Goal: Task Accomplishment & Management: Manage account settings

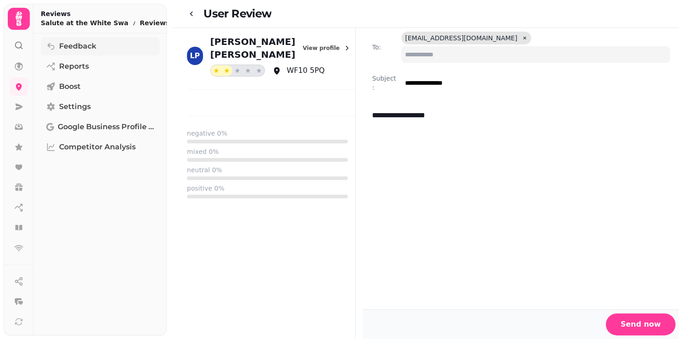
click at [74, 44] on span "Feedback" at bounding box center [77, 46] width 37 height 11
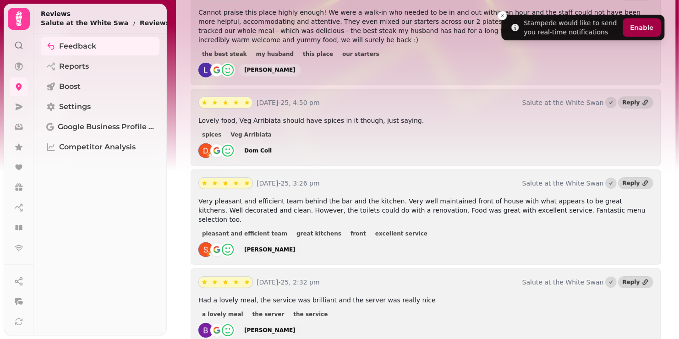
scroll to position [1099, 0]
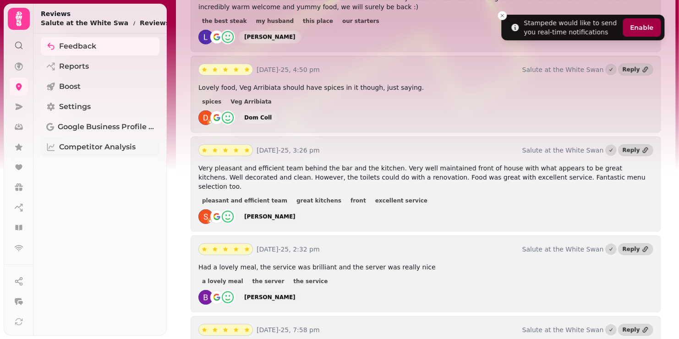
click at [92, 150] on span "Competitor Analysis" at bounding box center [97, 147] width 76 height 11
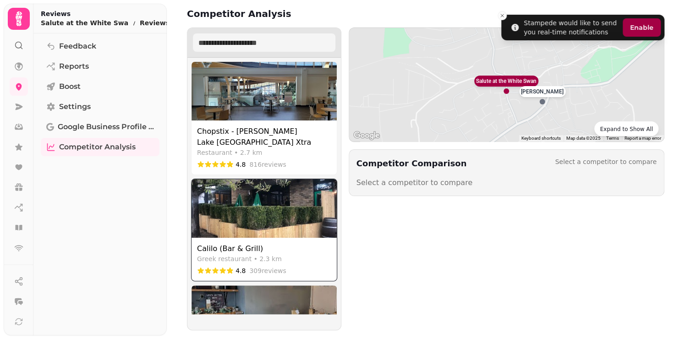
click at [242, 208] on img at bounding box center [263, 208] width 145 height 59
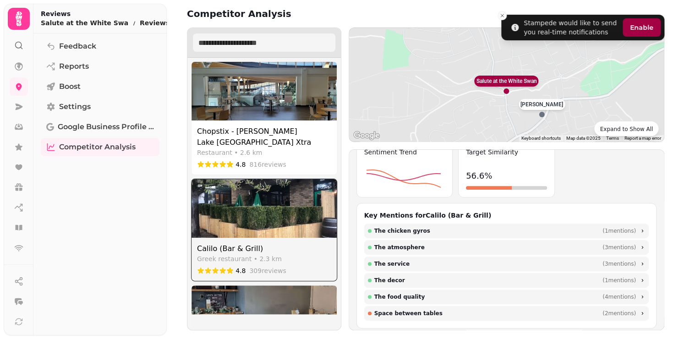
scroll to position [183, 0]
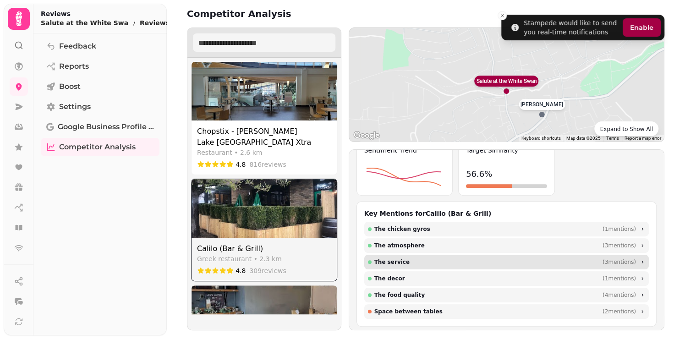
select select "********"
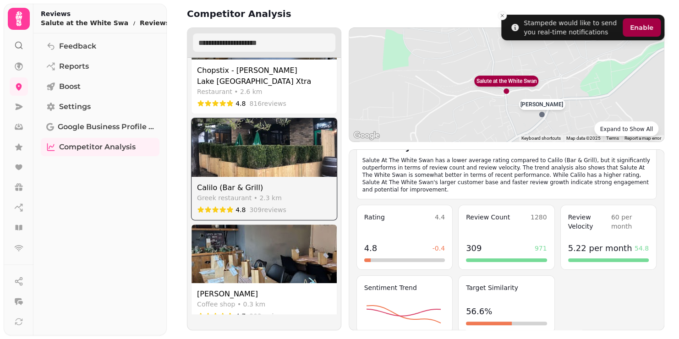
scroll to position [92, 0]
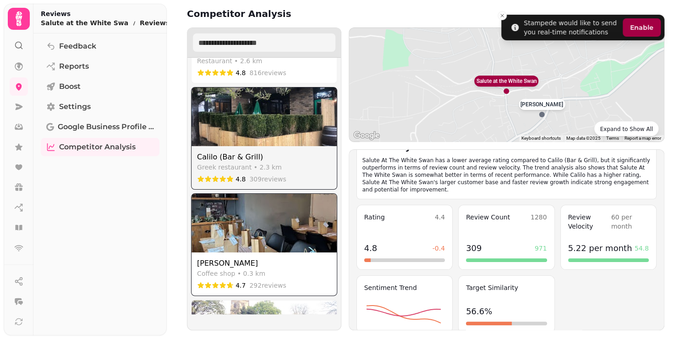
click at [239, 223] on img at bounding box center [263, 223] width 145 height 59
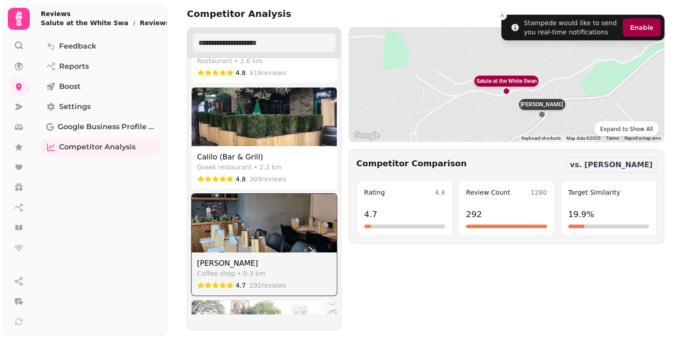
scroll to position [0, 0]
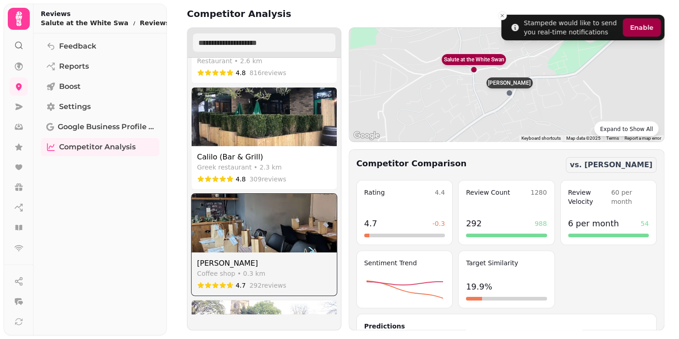
select select "********"
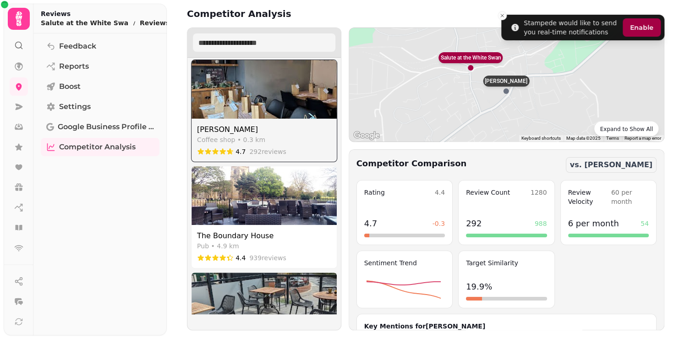
scroll to position [229, 0]
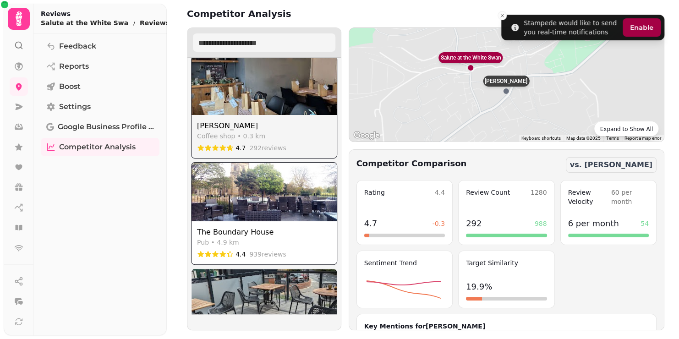
click at [247, 201] on img at bounding box center [263, 192] width 145 height 59
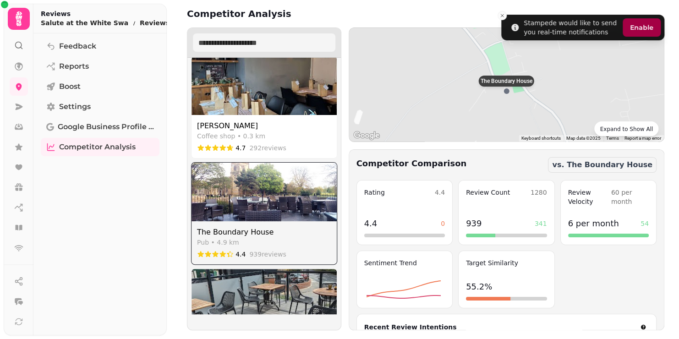
select select "********"
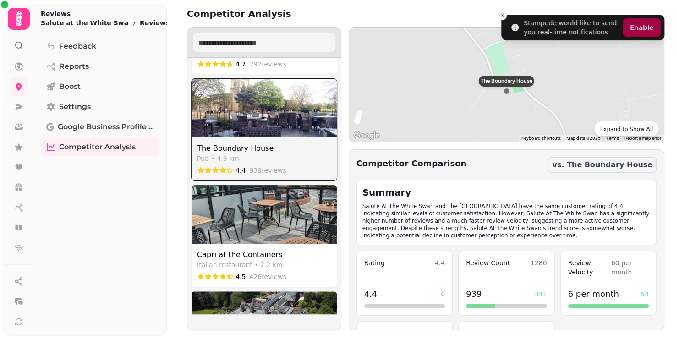
scroll to position [321, 0]
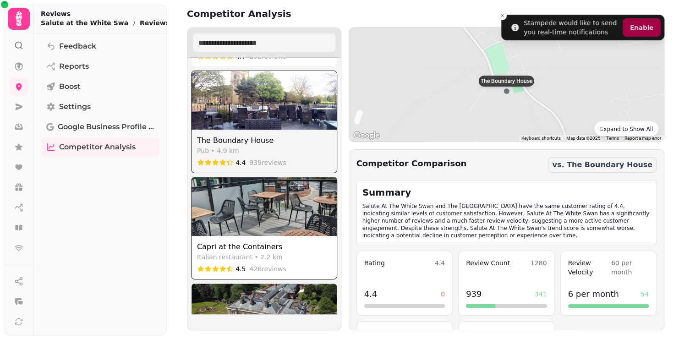
click at [248, 200] on img at bounding box center [263, 206] width 145 height 59
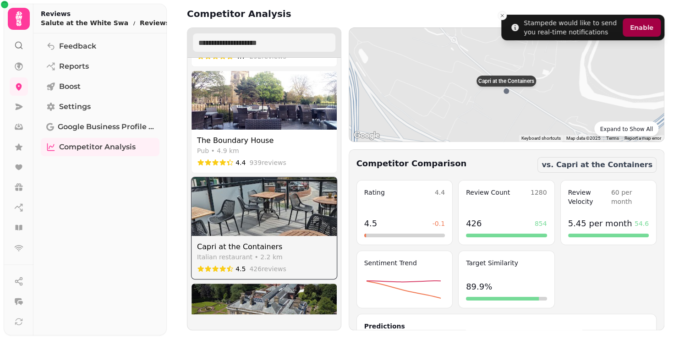
select select "********"
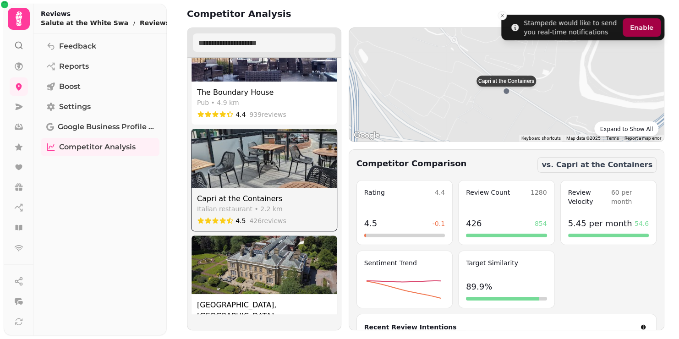
scroll to position [412, 0]
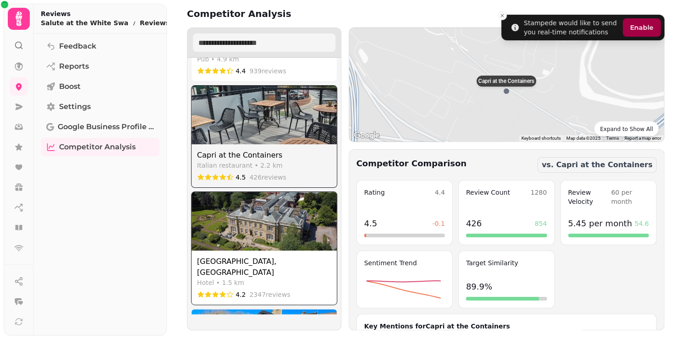
click at [249, 200] on img at bounding box center [263, 221] width 145 height 59
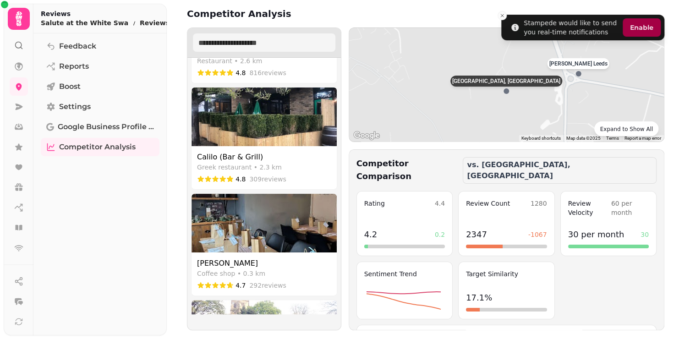
scroll to position [15, 0]
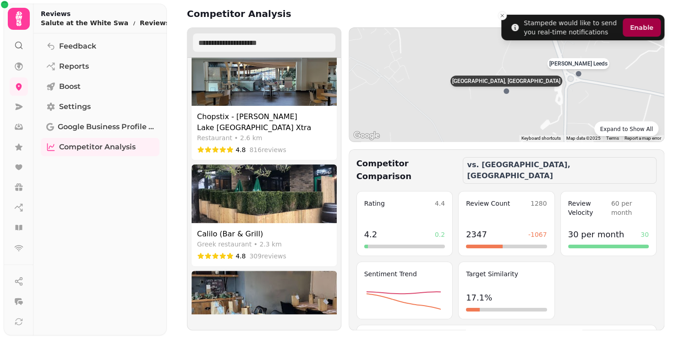
select select "********"
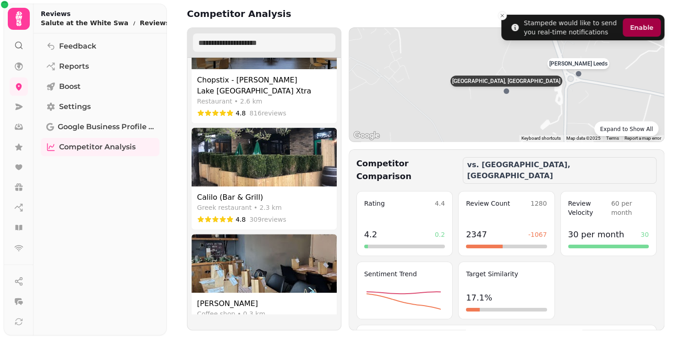
scroll to position [92, 0]
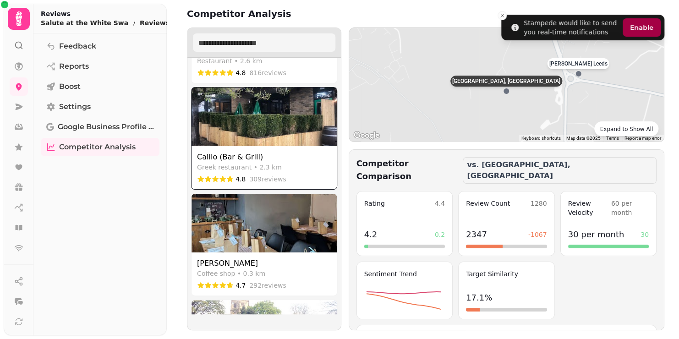
click at [254, 121] on img at bounding box center [263, 116] width 145 height 59
select select "********"
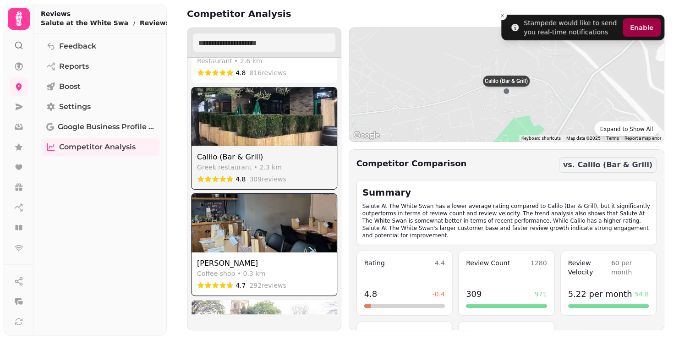
click at [234, 221] on img at bounding box center [263, 223] width 145 height 59
select select "********"
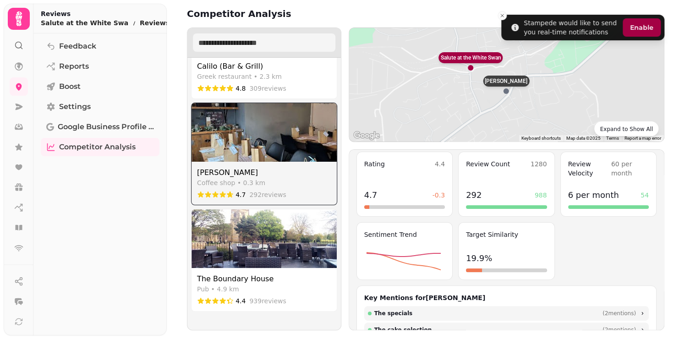
scroll to position [183, 0]
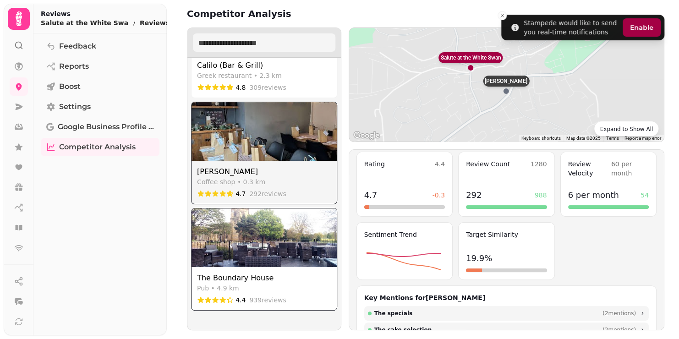
click at [256, 228] on img at bounding box center [263, 237] width 145 height 59
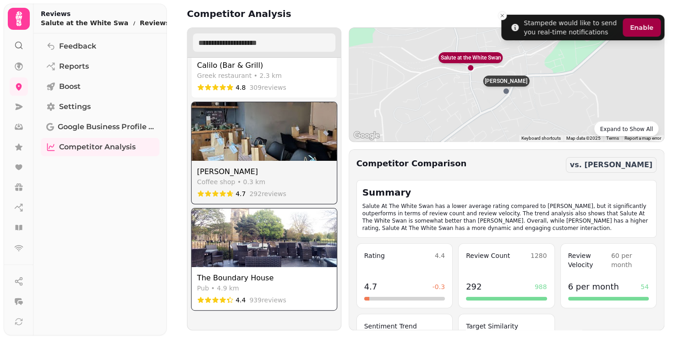
select select "********"
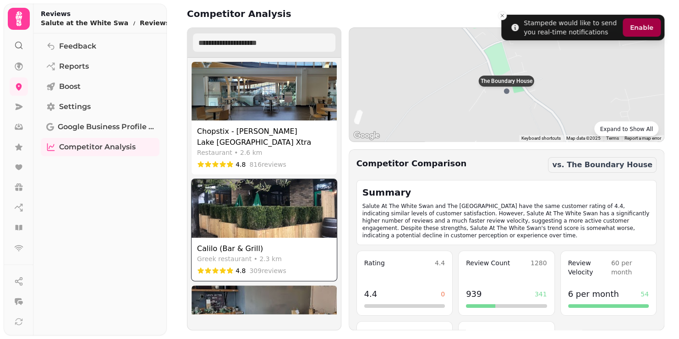
click at [236, 215] on img at bounding box center [263, 208] width 145 height 59
select select "********"
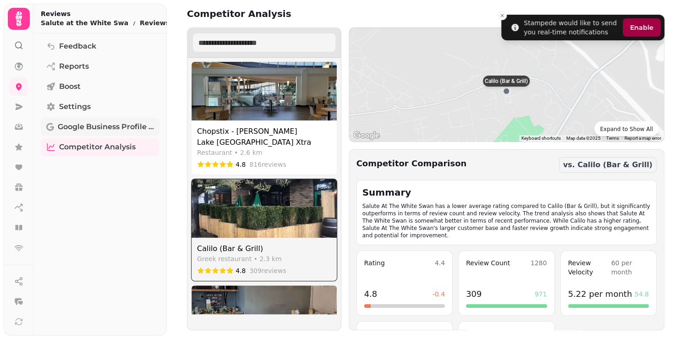
click at [97, 125] on span "Google Business Profile (Beta)" at bounding box center [106, 126] width 96 height 11
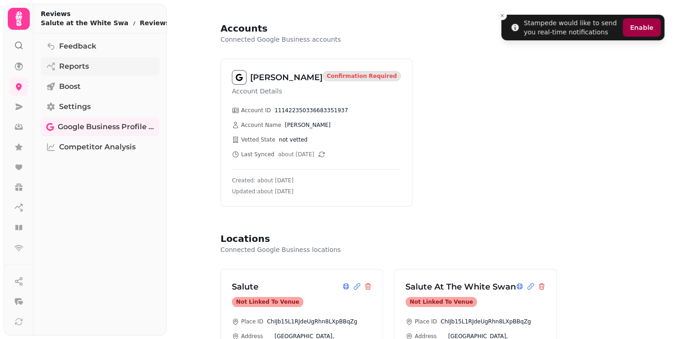
click at [76, 65] on span "Reports" at bounding box center [74, 66] width 30 height 11
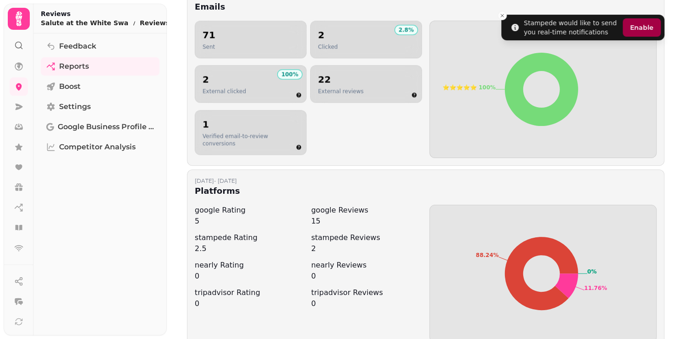
scroll to position [572, 0]
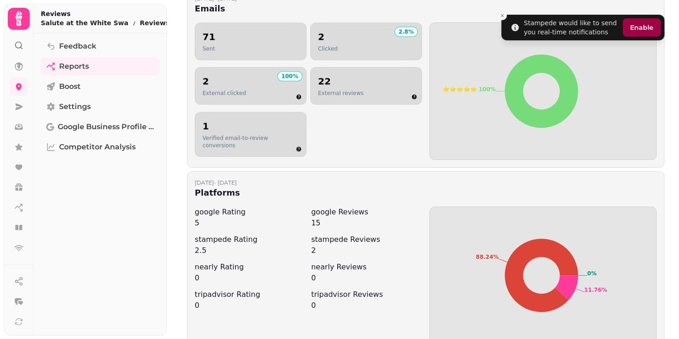
click at [22, 43] on icon at bounding box center [18, 45] width 9 height 9
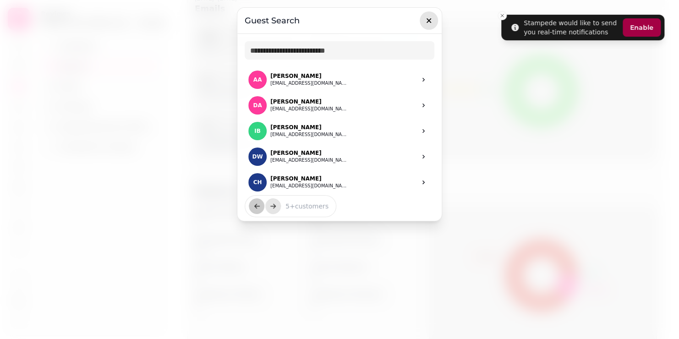
click at [425, 21] on icon "button" at bounding box center [428, 20] width 9 height 9
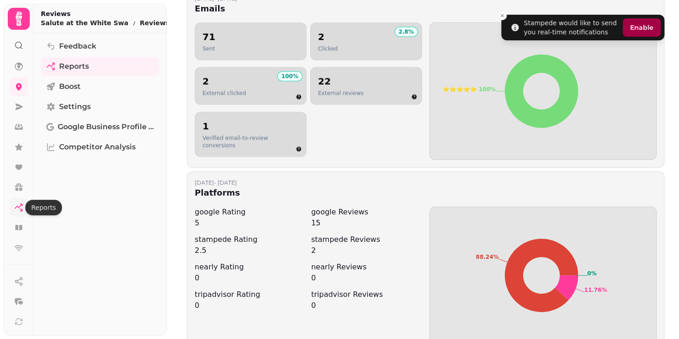
click at [21, 207] on icon at bounding box center [18, 207] width 9 height 9
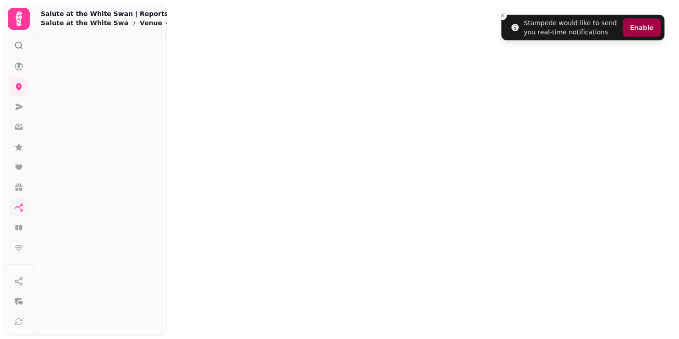
select select "**"
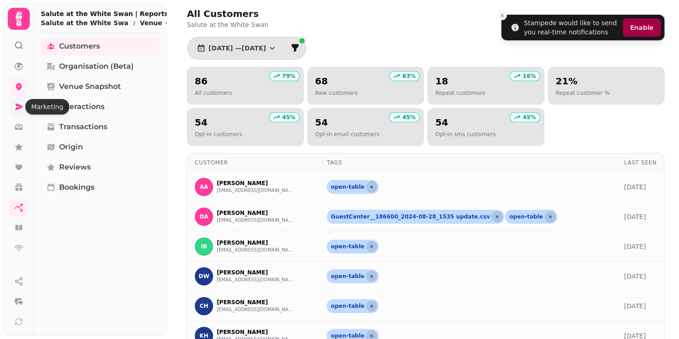
click at [16, 104] on icon at bounding box center [19, 107] width 7 height 6
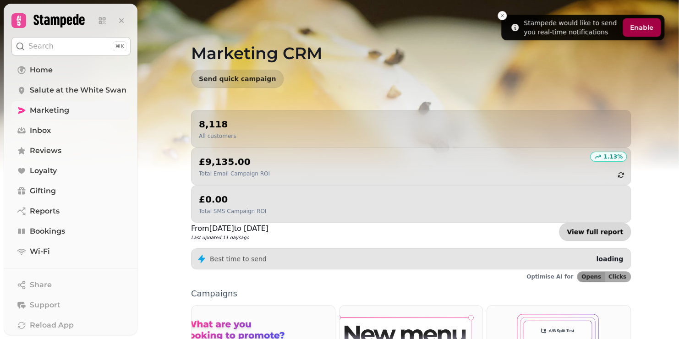
click at [588, 223] on link "View full report" at bounding box center [595, 232] width 72 height 18
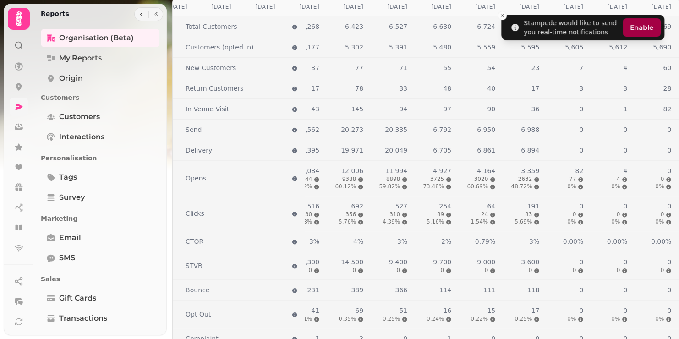
scroll to position [1068, 0]
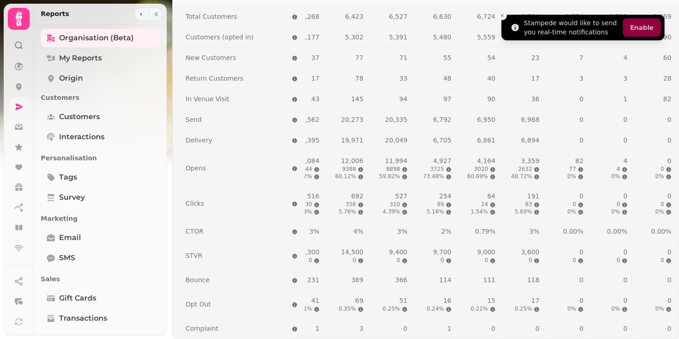
click at [647, 22] on button "Enable" at bounding box center [641, 27] width 38 height 18
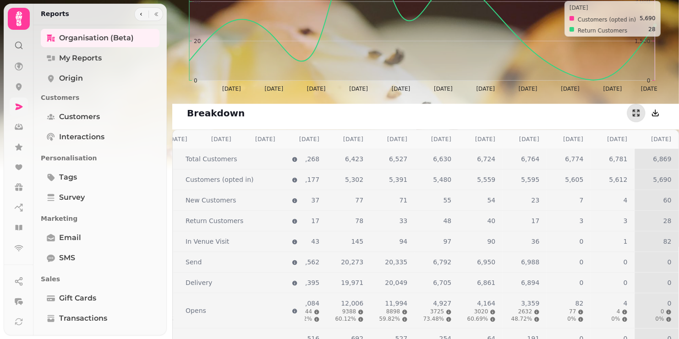
scroll to position [885, 0]
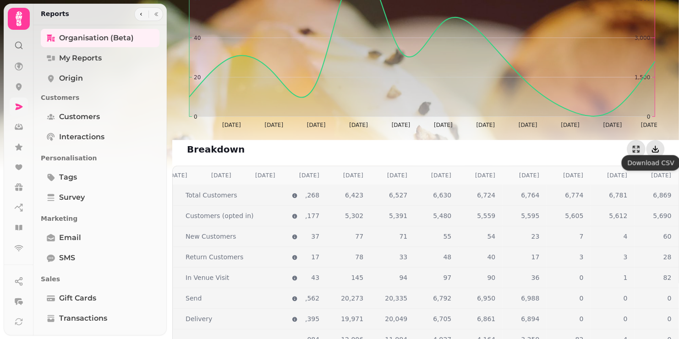
click at [650, 147] on icon "download" at bounding box center [654, 149] width 9 height 9
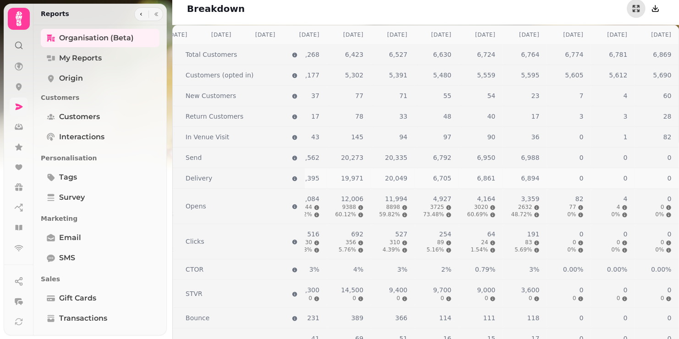
scroll to position [1068, 0]
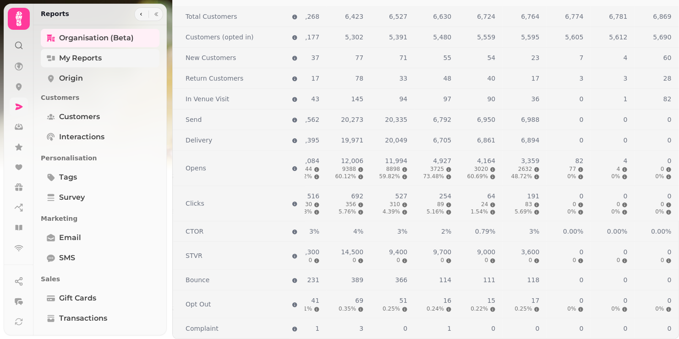
click at [88, 58] on span "My Reports" at bounding box center [80, 58] width 43 height 11
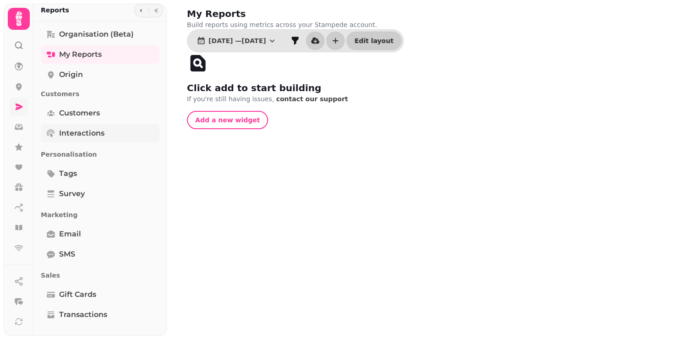
scroll to position [8, 0]
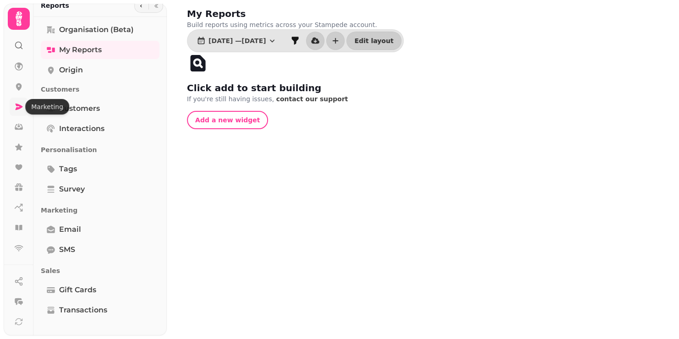
click at [20, 104] on icon at bounding box center [19, 107] width 7 height 6
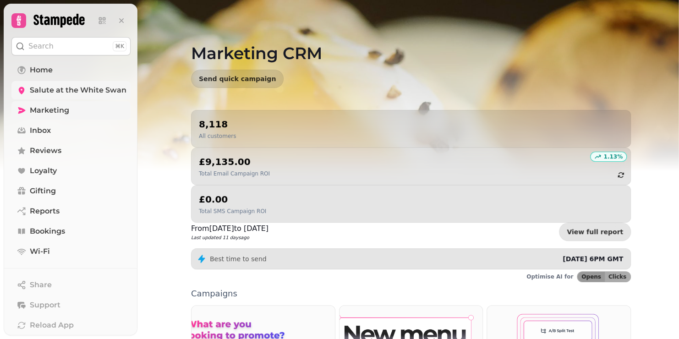
click at [57, 87] on span "Salute at the White Swan" at bounding box center [78, 90] width 97 height 11
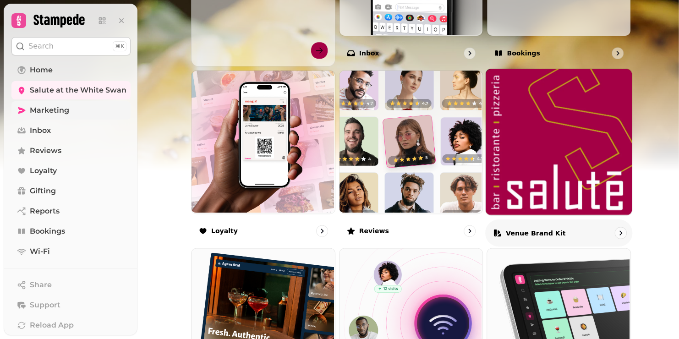
scroll to position [458, 0]
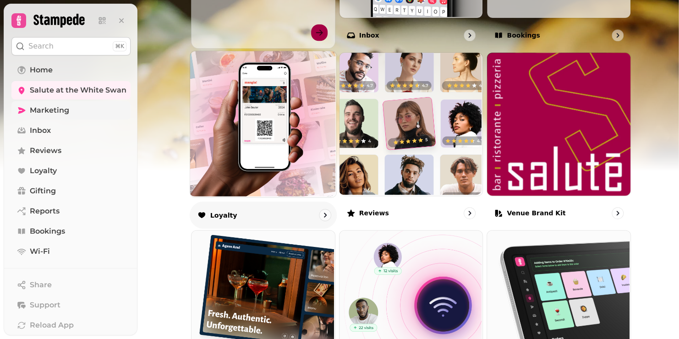
click at [259, 148] on img at bounding box center [262, 123] width 146 height 146
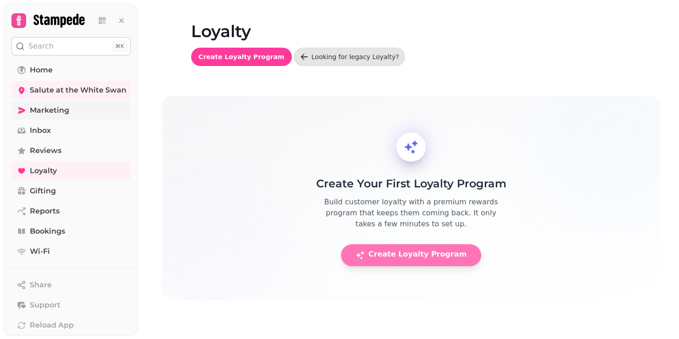
click at [398, 256] on span "Create Loyalty Program" at bounding box center [410, 255] width 111 height 9
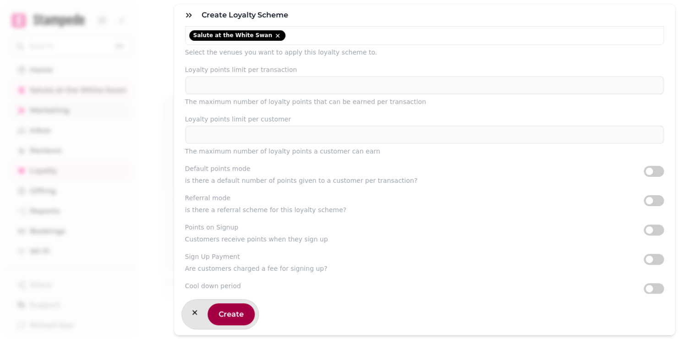
scroll to position [87, 0]
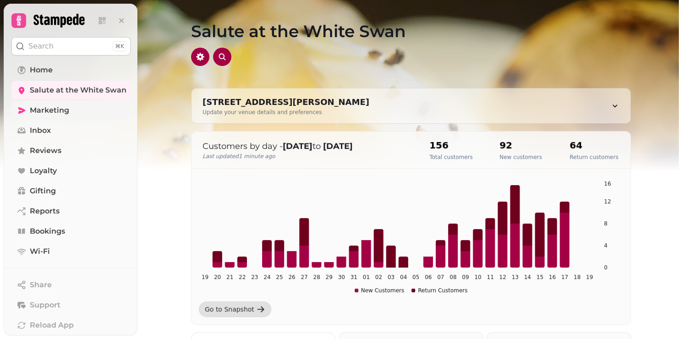
click at [40, 110] on span "Marketing" at bounding box center [49, 110] width 39 height 11
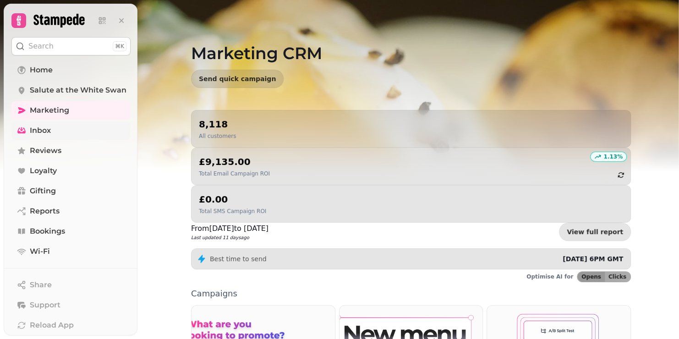
click at [32, 129] on span "Inbox" at bounding box center [40, 130] width 21 height 11
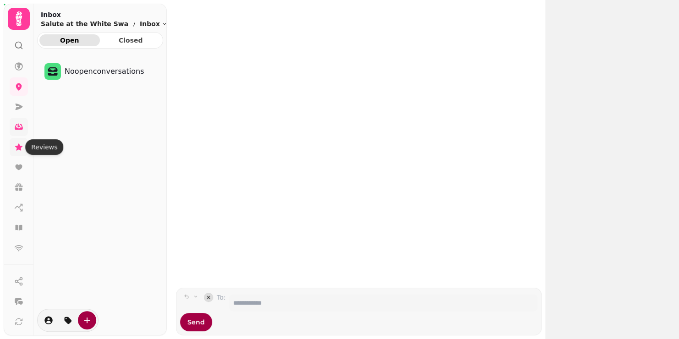
click at [18, 147] on icon at bounding box center [18, 146] width 7 height 7
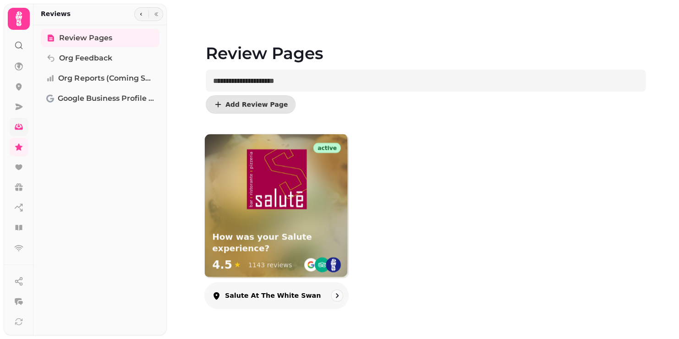
click at [262, 170] on img at bounding box center [276, 179] width 60 height 60
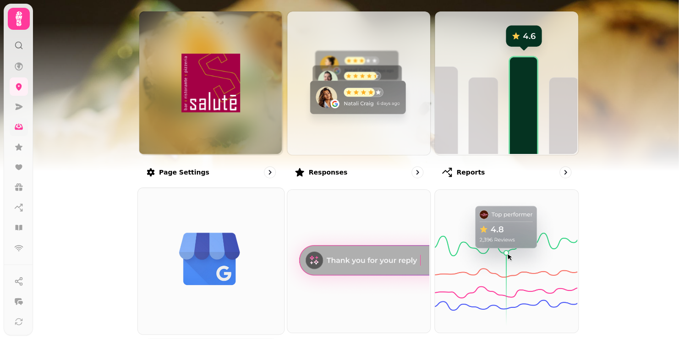
scroll to position [77, 0]
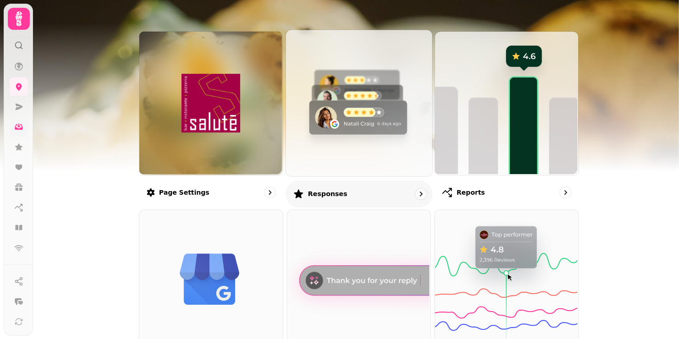
click at [361, 131] on img at bounding box center [357, 102] width 146 height 146
